Goal: Navigation & Orientation: Find specific page/section

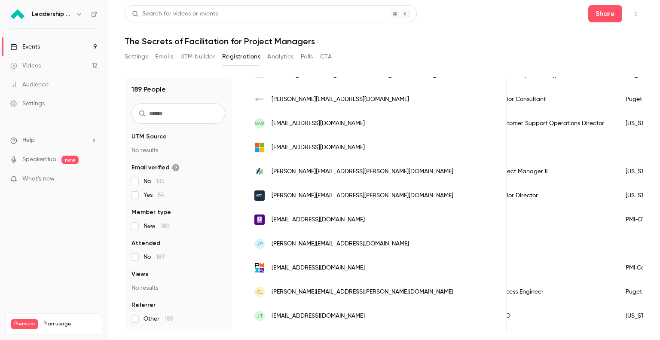
scroll to position [199, 0]
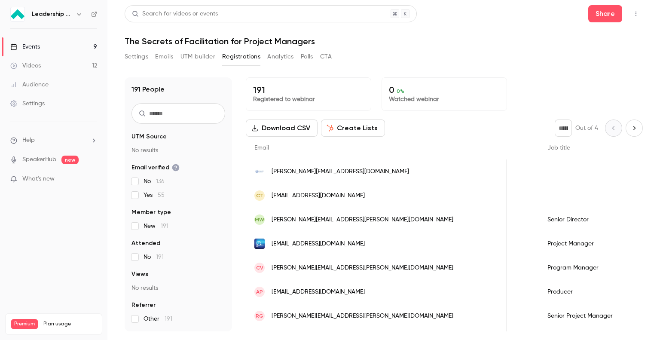
click at [27, 46] on div "Events" at bounding box center [25, 47] width 30 height 9
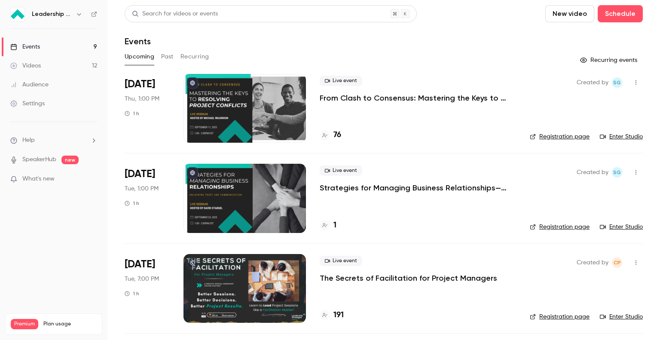
click at [163, 51] on button "Past" at bounding box center [167, 57] width 12 height 14
